Goal: Check status: Check status

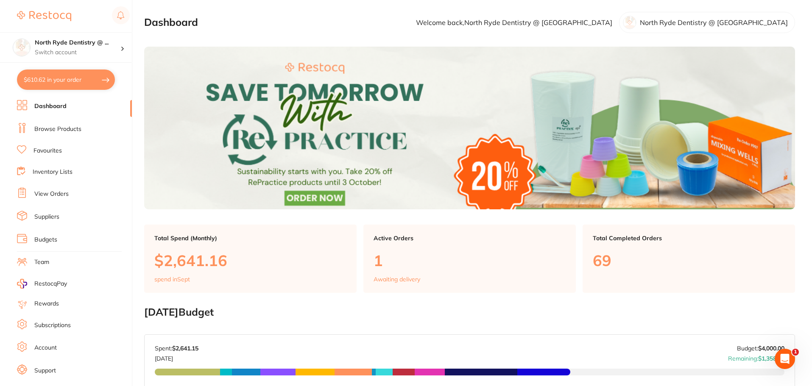
click at [51, 219] on link "Suppliers" at bounding box center [46, 217] width 25 height 8
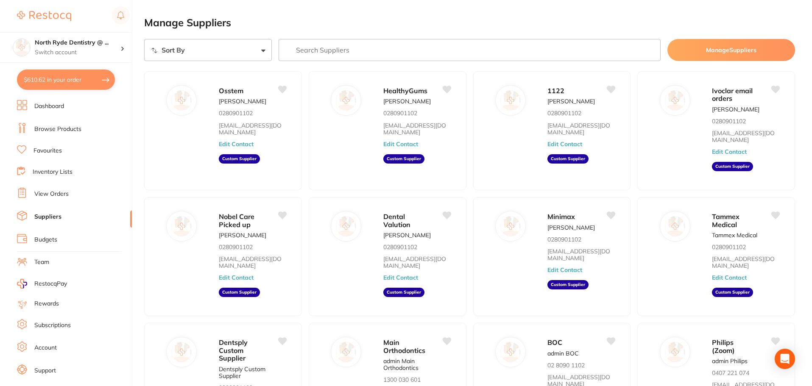
click at [49, 196] on link "View Orders" at bounding box center [51, 194] width 34 height 8
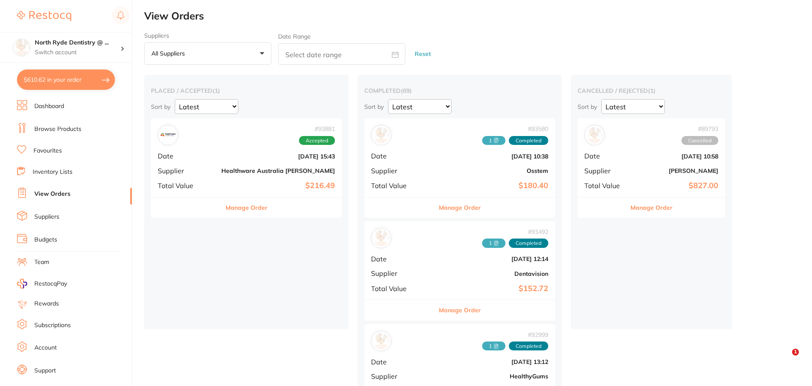
click at [205, 170] on div "# 93881 Accepted Date [DATE] 15:43 Supplier Healthware [GEOGRAPHIC_DATA] [PERSO…" at bounding box center [246, 157] width 191 height 78
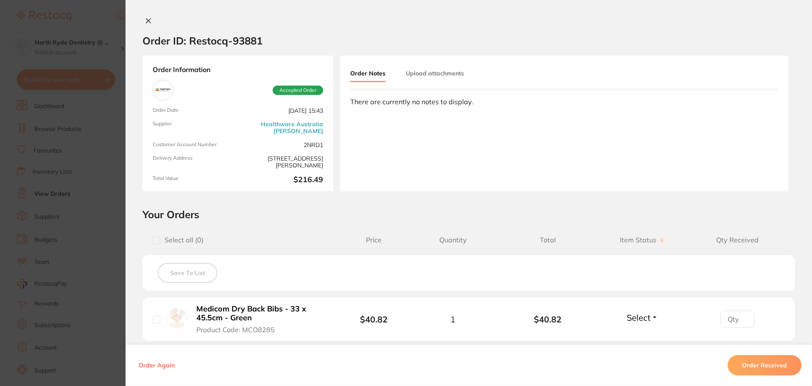
click at [420, 73] on button "Upload attachments" at bounding box center [435, 73] width 58 height 15
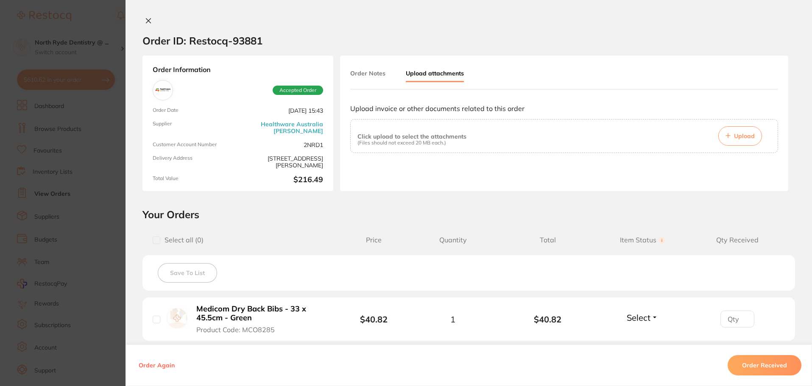
click at [732, 136] on button "Upload" at bounding box center [740, 135] width 44 height 19
